Goal: Check status: Check status

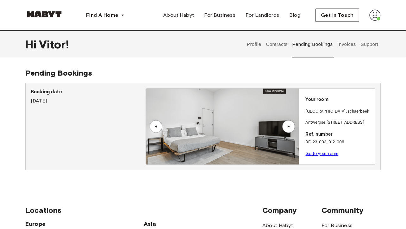
click at [351, 49] on button "Invoices" at bounding box center [346, 44] width 20 height 28
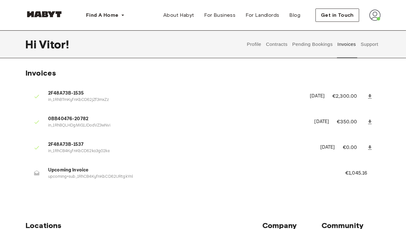
scroll to position [63, 0]
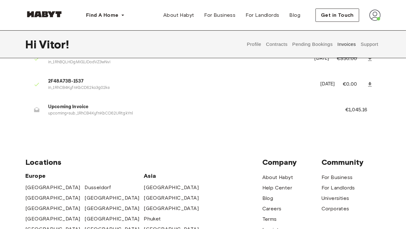
click at [104, 116] on p "upcoming+sub_1RhCB4KyfnKbCD62URtgkYnl" at bounding box center [189, 114] width 282 height 6
click at [89, 105] on span "Upcoming Invoice" at bounding box center [189, 106] width 282 height 7
click at [56, 107] on span "Upcoming Invoice" at bounding box center [189, 106] width 282 height 7
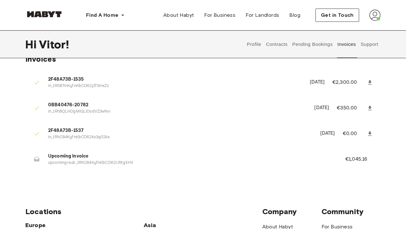
scroll to position [0, 0]
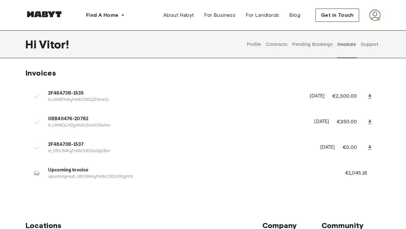
click at [313, 48] on button "Pending Bookings" at bounding box center [312, 44] width 42 height 28
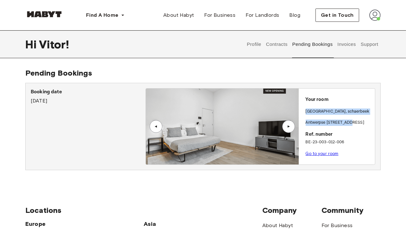
drag, startPoint x: 305, startPoint y: 112, endPoint x: 350, endPoint y: 122, distance: 46.8
click at [350, 122] on div "Your room [GEOGRAPHIC_DATA] , [STREET_ADDRESS]. number BE-23-003-012-006 Go to …" at bounding box center [336, 125] width 76 height 72
drag, startPoint x: 350, startPoint y: 122, endPoint x: 339, endPoint y: 114, distance: 13.9
click at [339, 114] on div "[GEOGRAPHIC_DATA] , [GEOGRAPHIC_DATA]" at bounding box center [338, 113] width 67 height 11
click at [338, 108] on p "[GEOGRAPHIC_DATA] , [GEOGRAPHIC_DATA]" at bounding box center [337, 111] width 64 height 6
